Goal: Entertainment & Leisure: Consume media (video, audio)

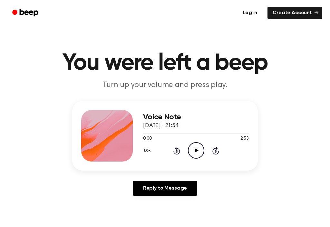
click at [201, 153] on icon "Play Audio" at bounding box center [196, 150] width 16 height 16
click at [201, 149] on icon "Pause Audio" at bounding box center [196, 150] width 16 height 16
click at [176, 149] on icon at bounding box center [176, 151] width 7 height 8
click at [210, 153] on div "1.0x Rewind 5 seconds Play Audio Skip 5 seconds" at bounding box center [196, 150] width 106 height 16
click at [201, 155] on icon "Play Audio" at bounding box center [196, 150] width 16 height 16
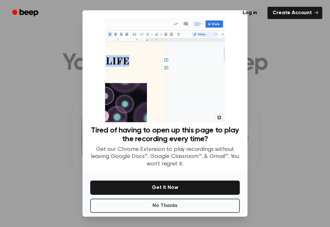
click at [205, 199] on button "No Thanks" at bounding box center [165, 206] width 150 height 14
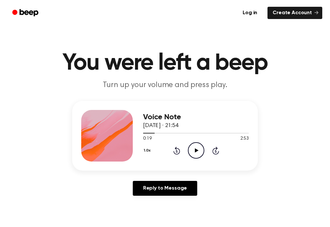
click at [203, 151] on icon "Play Audio" at bounding box center [196, 150] width 16 height 16
click at [218, 150] on icon "Skip 5 seconds" at bounding box center [215, 150] width 7 height 8
click at [197, 152] on icon at bounding box center [196, 150] width 3 height 4
click at [199, 152] on icon "Play Audio" at bounding box center [196, 150] width 16 height 16
click at [207, 152] on div "1.0x Rewind 5 seconds Pause Audio Skip 5 seconds" at bounding box center [196, 150] width 106 height 16
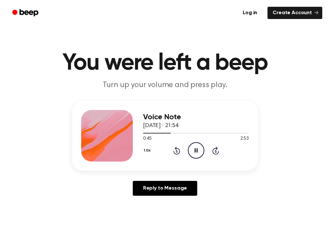
click at [199, 151] on icon "Pause Audio" at bounding box center [196, 150] width 16 height 16
click at [200, 149] on icon "Play Audio" at bounding box center [196, 150] width 16 height 16
click at [203, 154] on circle at bounding box center [196, 151] width 16 height 16
click at [195, 152] on icon at bounding box center [197, 150] width 4 height 4
click at [199, 147] on icon "Pause Audio" at bounding box center [196, 150] width 16 height 16
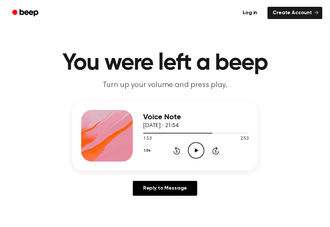
click at [198, 150] on icon at bounding box center [197, 150] width 4 height 4
click at [188, 154] on icon "Play Audio" at bounding box center [196, 150] width 16 height 16
click at [203, 149] on icon "Pause Audio" at bounding box center [196, 150] width 16 height 16
click at [195, 151] on icon "Play Audio" at bounding box center [196, 150] width 16 height 16
click at [179, 151] on icon "Rewind 5 seconds" at bounding box center [176, 150] width 7 height 8
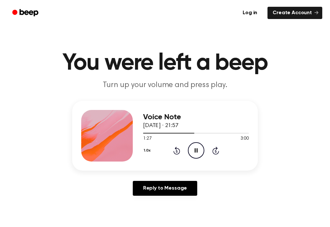
click at [202, 152] on icon "Pause Audio" at bounding box center [196, 150] width 16 height 16
click at [195, 153] on icon "Play Audio" at bounding box center [196, 150] width 16 height 16
click at [202, 151] on icon "Pause Audio" at bounding box center [196, 150] width 16 height 16
click at [198, 156] on icon "Play Audio" at bounding box center [196, 150] width 16 height 16
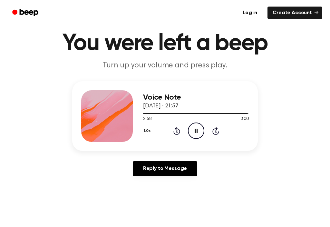
scroll to position [20, 0]
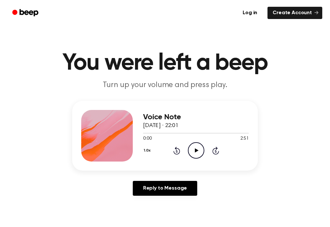
click at [197, 153] on icon "Play Audio" at bounding box center [196, 150] width 16 height 16
click at [196, 153] on icon "Pause Audio" at bounding box center [196, 150] width 16 height 16
click at [199, 153] on icon "Play Audio" at bounding box center [196, 150] width 16 height 16
click at [202, 149] on icon "Pause Audio" at bounding box center [196, 150] width 16 height 16
click at [201, 156] on circle at bounding box center [196, 151] width 16 height 16
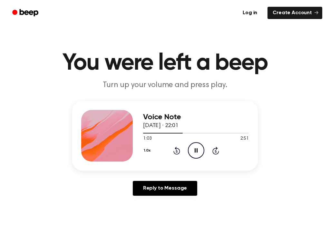
click at [199, 150] on icon "Pause Audio" at bounding box center [196, 150] width 16 height 16
click at [204, 150] on circle at bounding box center [196, 151] width 16 height 16
click at [199, 148] on icon "Pause Audio" at bounding box center [196, 150] width 16 height 16
click at [174, 151] on icon at bounding box center [176, 151] width 7 height 8
click at [176, 153] on icon "Rewind 5 seconds" at bounding box center [176, 150] width 7 height 8
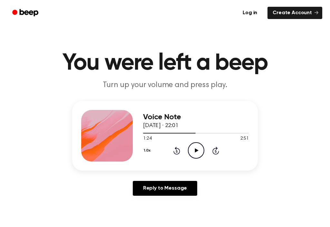
click at [175, 152] on icon "Rewind 5 seconds" at bounding box center [176, 150] width 7 height 8
click at [169, 150] on div "1.0x Rewind 5 seconds Play Audio Skip 5 seconds" at bounding box center [196, 150] width 106 height 16
click at [192, 151] on icon "Play Audio" at bounding box center [196, 150] width 16 height 16
click at [176, 151] on icon "Rewind 5 seconds" at bounding box center [176, 150] width 7 height 8
click at [174, 151] on icon at bounding box center [176, 151] width 7 height 8
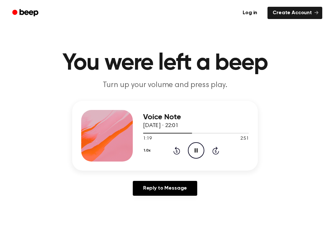
click at [177, 151] on icon at bounding box center [177, 151] width 2 height 3
click at [173, 151] on icon "Rewind 5 seconds" at bounding box center [176, 150] width 7 height 8
click at [175, 152] on icon "Rewind 5 seconds" at bounding box center [176, 150] width 7 height 8
click at [175, 151] on icon "Rewind 5 seconds" at bounding box center [176, 150] width 7 height 8
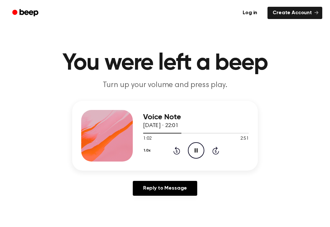
click at [174, 152] on icon at bounding box center [176, 151] width 7 height 8
click at [173, 152] on icon "Rewind 5 seconds" at bounding box center [176, 150] width 7 height 8
click at [178, 150] on icon "Rewind 5 seconds" at bounding box center [176, 150] width 7 height 8
click at [173, 149] on icon "Rewind 5 seconds" at bounding box center [176, 150] width 7 height 8
click at [168, 150] on div "1.0x Rewind 5 seconds Pause Audio Skip 5 seconds" at bounding box center [196, 150] width 106 height 16
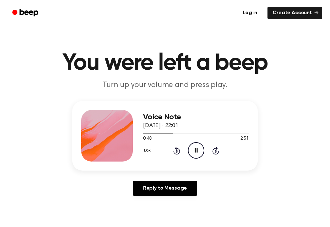
click at [179, 151] on icon "Rewind 5 seconds" at bounding box center [176, 150] width 7 height 8
click at [175, 152] on icon "Rewind 5 seconds" at bounding box center [176, 150] width 7 height 8
click at [170, 154] on div "1.0x Rewind 5 seconds Pause Audio Skip 5 seconds" at bounding box center [196, 150] width 106 height 16
click at [192, 152] on icon "Pause Audio" at bounding box center [196, 150] width 16 height 16
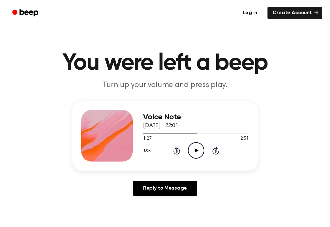
click at [195, 151] on icon at bounding box center [197, 150] width 4 height 4
click at [196, 153] on icon "Pause Audio" at bounding box center [196, 150] width 16 height 16
click at [179, 153] on icon at bounding box center [176, 151] width 7 height 8
click at [178, 151] on icon "Rewind 5 seconds" at bounding box center [176, 150] width 7 height 8
click at [192, 151] on icon "Play Audio" at bounding box center [196, 150] width 16 height 16
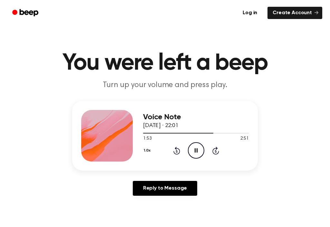
click at [178, 151] on icon "Rewind 5 seconds" at bounding box center [176, 150] width 7 height 8
click at [177, 150] on icon "Rewind 5 seconds" at bounding box center [176, 150] width 7 height 8
click at [197, 151] on icon at bounding box center [196, 150] width 3 height 4
click at [197, 151] on icon "Play Audio" at bounding box center [196, 150] width 16 height 16
click at [196, 150] on icon "Pause Audio" at bounding box center [196, 150] width 16 height 16
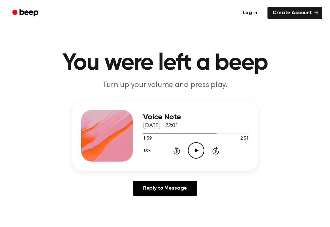
click at [200, 152] on icon "Play Audio" at bounding box center [196, 150] width 16 height 16
click at [200, 152] on icon "Pause Audio" at bounding box center [196, 150] width 16 height 16
click at [175, 149] on icon "Rewind 5 seconds" at bounding box center [176, 150] width 7 height 8
click at [180, 151] on icon at bounding box center [176, 151] width 7 height 8
click at [178, 151] on icon "Rewind 5 seconds" at bounding box center [176, 150] width 7 height 8
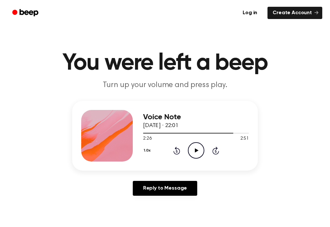
click at [180, 152] on icon at bounding box center [176, 151] width 7 height 8
click at [179, 153] on icon at bounding box center [176, 151] width 7 height 8
click at [197, 153] on icon "Play Audio" at bounding box center [196, 150] width 16 height 16
click at [192, 144] on icon "Pause Audio" at bounding box center [196, 150] width 16 height 16
click at [189, 153] on circle at bounding box center [196, 151] width 16 height 16
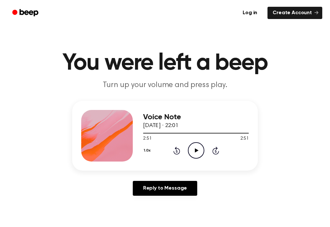
click at [180, 149] on icon "Rewind 5 seconds" at bounding box center [176, 150] width 7 height 8
click at [180, 150] on icon at bounding box center [176, 151] width 7 height 8
click at [196, 150] on icon at bounding box center [197, 150] width 4 height 4
click at [206, 149] on div "1.0x Rewind 5 seconds Pause Audio Skip 5 seconds" at bounding box center [196, 150] width 106 height 16
click at [194, 149] on icon "Pause Audio" at bounding box center [196, 150] width 16 height 16
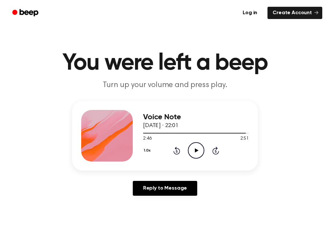
click at [180, 151] on icon at bounding box center [176, 151] width 7 height 8
click at [189, 149] on icon "Play Audio" at bounding box center [196, 150] width 16 height 16
click at [205, 147] on div "1.0x Rewind 5 seconds Pause Audio Skip 5 seconds" at bounding box center [196, 150] width 106 height 16
click at [177, 149] on icon "Rewind 5 seconds" at bounding box center [176, 150] width 7 height 8
click at [193, 151] on icon "Play Audio" at bounding box center [196, 150] width 16 height 16
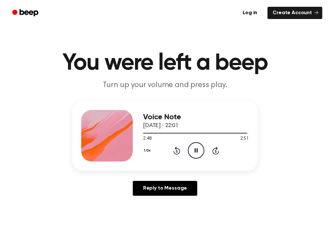
click at [174, 154] on icon "Rewind 5 seconds" at bounding box center [176, 150] width 7 height 8
click at [174, 155] on div "1.0x Rewind 5 seconds Pause Audio Skip 5 seconds" at bounding box center [196, 150] width 106 height 16
click at [178, 154] on icon at bounding box center [176, 151] width 7 height 8
click at [196, 150] on icon "Pause Audio" at bounding box center [196, 150] width 16 height 16
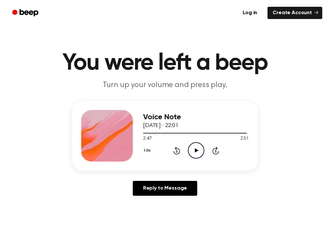
click at [173, 154] on icon "Rewind 5 seconds" at bounding box center [176, 150] width 7 height 8
click at [194, 152] on icon "Play Audio" at bounding box center [196, 150] width 16 height 16
click at [175, 151] on icon "Rewind 5 seconds" at bounding box center [176, 150] width 7 height 8
click at [200, 146] on icon "Pause Audio" at bounding box center [196, 150] width 16 height 16
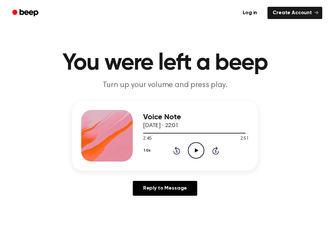
click at [198, 153] on icon "Play Audio" at bounding box center [196, 150] width 16 height 16
click at [176, 153] on icon "Rewind 5 seconds" at bounding box center [176, 150] width 7 height 8
click at [200, 151] on icon "Pause Audio" at bounding box center [196, 150] width 16 height 16
click at [177, 150] on icon "Rewind 5 seconds" at bounding box center [176, 150] width 7 height 8
click at [195, 151] on icon "Play Audio" at bounding box center [196, 150] width 16 height 16
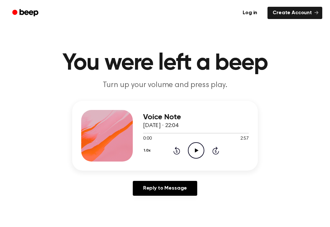
click at [195, 155] on icon "Play Audio" at bounding box center [196, 150] width 16 height 16
click at [199, 144] on icon "Pause Audio" at bounding box center [196, 150] width 16 height 16
click at [191, 160] on div "Voice Note [DATE] · 22:04 0:19 2:57 Your browser does not support the [object O…" at bounding box center [196, 136] width 106 height 52
click at [191, 150] on icon "Play Audio" at bounding box center [196, 150] width 16 height 16
click at [198, 150] on icon "Pause Audio" at bounding box center [196, 150] width 16 height 16
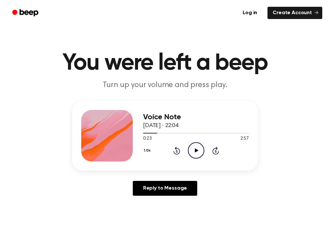
click at [193, 153] on icon "Play Audio" at bounding box center [196, 150] width 16 height 16
click at [177, 151] on icon "Rewind 5 seconds" at bounding box center [176, 150] width 7 height 8
click at [215, 150] on icon "Skip 5 seconds" at bounding box center [215, 150] width 7 height 8
click at [214, 150] on icon "Skip 5 seconds" at bounding box center [215, 150] width 7 height 8
click at [215, 152] on icon "Skip 5 seconds" at bounding box center [215, 150] width 7 height 8
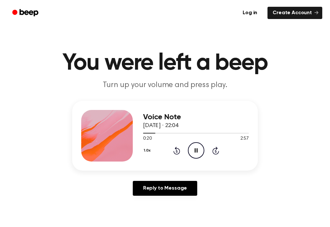
click at [195, 153] on icon at bounding box center [196, 150] width 3 height 4
click at [179, 151] on icon "Rewind 5 seconds" at bounding box center [176, 150] width 7 height 8
click at [199, 152] on icon "Play Audio" at bounding box center [196, 150] width 16 height 16
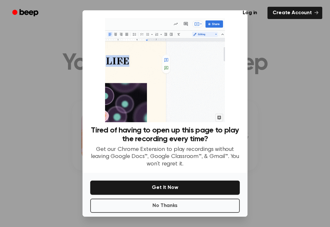
click at [231, 208] on button "No Thanks" at bounding box center [165, 206] width 150 height 14
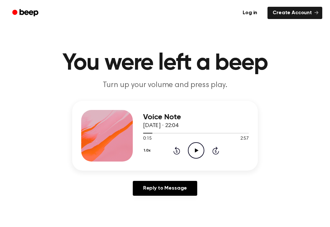
click at [197, 158] on circle at bounding box center [196, 151] width 16 height 16
click at [200, 151] on icon "Pause Audio" at bounding box center [196, 150] width 16 height 16
click at [196, 152] on icon at bounding box center [197, 150] width 4 height 4
click at [178, 152] on icon "Rewind 5 seconds" at bounding box center [176, 150] width 7 height 8
click at [176, 153] on icon "Rewind 5 seconds" at bounding box center [176, 150] width 7 height 8
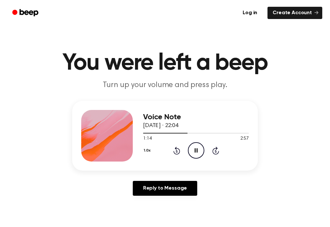
click at [175, 153] on icon "Rewind 5 seconds" at bounding box center [176, 150] width 7 height 8
click at [176, 152] on icon "Rewind 5 seconds" at bounding box center [176, 150] width 7 height 8
click at [177, 151] on icon at bounding box center [177, 151] width 2 height 3
click at [178, 152] on icon "Rewind 5 seconds" at bounding box center [176, 150] width 7 height 8
click at [175, 154] on icon "Rewind 5 seconds" at bounding box center [176, 150] width 7 height 8
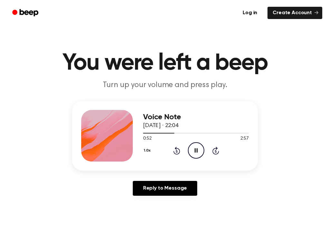
click at [174, 152] on icon at bounding box center [176, 151] width 7 height 8
click at [200, 154] on icon "Pause Audio" at bounding box center [196, 150] width 16 height 16
click at [197, 155] on icon "Play Audio" at bounding box center [196, 150] width 16 height 16
click at [202, 152] on icon "Pause Audio" at bounding box center [196, 150] width 16 height 16
click at [197, 157] on icon "Play Audio" at bounding box center [196, 150] width 16 height 16
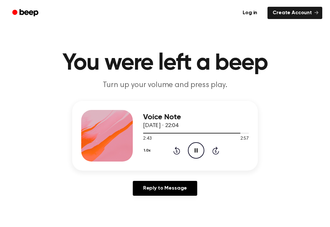
click at [177, 151] on icon at bounding box center [177, 151] width 2 height 3
click at [190, 146] on circle at bounding box center [196, 151] width 16 height 16
click at [196, 152] on icon at bounding box center [197, 150] width 4 height 4
click at [172, 149] on div "1.0x Rewind 5 seconds Play Audio Skip 5 seconds" at bounding box center [196, 150] width 106 height 16
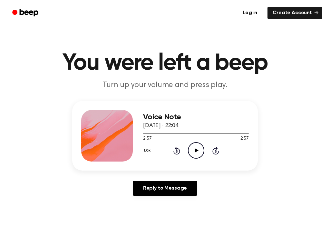
click at [172, 149] on div "1.0x Rewind 5 seconds Play Audio Skip 5 seconds" at bounding box center [196, 150] width 106 height 16
click at [173, 150] on icon "Rewind 5 seconds" at bounding box center [176, 150] width 7 height 8
click at [173, 148] on icon "Rewind 5 seconds" at bounding box center [176, 150] width 7 height 8
click at [172, 149] on div "1.0x Rewind 5 seconds Play Audio Skip 5 seconds" at bounding box center [196, 150] width 106 height 16
click at [174, 147] on icon "Rewind 5 seconds" at bounding box center [176, 150] width 7 height 8
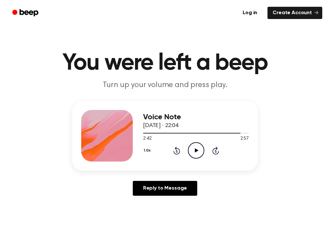
click at [173, 152] on icon "Rewind 5 seconds" at bounding box center [176, 150] width 7 height 8
click at [172, 151] on div "1.0x Rewind 5 seconds Play Audio Skip 5 seconds" at bounding box center [196, 150] width 106 height 16
click at [173, 152] on icon "Rewind 5 seconds" at bounding box center [176, 150] width 7 height 8
click at [172, 150] on div "1.0x Rewind 5 seconds Play Audio Skip 5 seconds" at bounding box center [196, 150] width 106 height 16
click at [172, 151] on div "1.0x Rewind 5 seconds Play Audio Skip 5 seconds" at bounding box center [196, 150] width 106 height 16
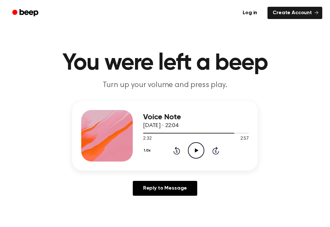
click at [172, 151] on div "1.0x Rewind 5 seconds Play Audio Skip 5 seconds" at bounding box center [196, 150] width 106 height 16
click at [173, 151] on icon "Rewind 5 seconds" at bounding box center [176, 150] width 7 height 8
click at [173, 150] on icon "Rewind 5 seconds" at bounding box center [176, 150] width 7 height 8
click at [172, 149] on div "1.0x Rewind 5 seconds Play Audio Skip 5 seconds" at bounding box center [196, 150] width 106 height 16
click at [189, 151] on icon "Play Audio" at bounding box center [196, 150] width 16 height 16
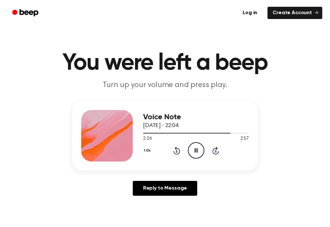
click at [177, 150] on icon at bounding box center [176, 151] width 7 height 8
click at [174, 151] on icon "Rewind 5 seconds" at bounding box center [176, 150] width 7 height 8
click at [174, 152] on icon at bounding box center [176, 151] width 7 height 8
click at [193, 149] on icon "Pause Audio" at bounding box center [196, 150] width 16 height 16
click at [190, 152] on icon "Play Audio" at bounding box center [196, 150] width 16 height 16
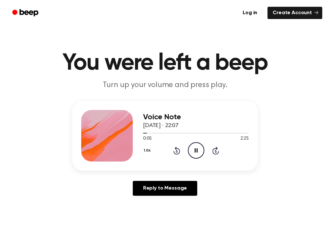
click at [194, 154] on icon "Pause Audio" at bounding box center [196, 150] width 16 height 16
click at [199, 147] on icon "Play Audio" at bounding box center [196, 150] width 16 height 16
click at [177, 152] on icon "Rewind 5 seconds" at bounding box center [176, 150] width 7 height 8
click at [175, 153] on icon "Rewind 5 seconds" at bounding box center [176, 150] width 7 height 8
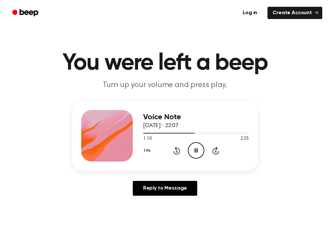
click at [177, 149] on icon "Rewind 5 seconds" at bounding box center [176, 150] width 7 height 8
click at [176, 151] on icon "Rewind 5 seconds" at bounding box center [176, 150] width 7 height 8
click at [175, 150] on icon "Rewind 5 seconds" at bounding box center [176, 150] width 7 height 8
click at [175, 151] on icon "Rewind 5 seconds" at bounding box center [176, 150] width 7 height 8
click at [200, 150] on icon "Pause Audio" at bounding box center [196, 150] width 16 height 16
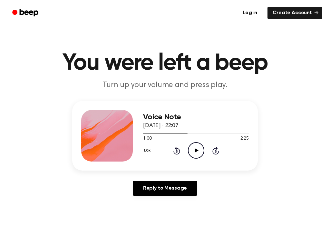
click at [197, 150] on icon at bounding box center [197, 150] width 4 height 4
click at [200, 150] on icon "Pause Audio" at bounding box center [196, 150] width 16 height 16
click at [179, 149] on icon at bounding box center [176, 151] width 7 height 8
click at [179, 154] on icon at bounding box center [176, 151] width 7 height 8
click at [193, 155] on icon "Play Audio" at bounding box center [196, 150] width 16 height 16
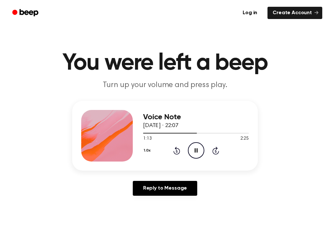
click at [197, 152] on icon at bounding box center [196, 150] width 3 height 4
